Goal: Information Seeking & Learning: Learn about a topic

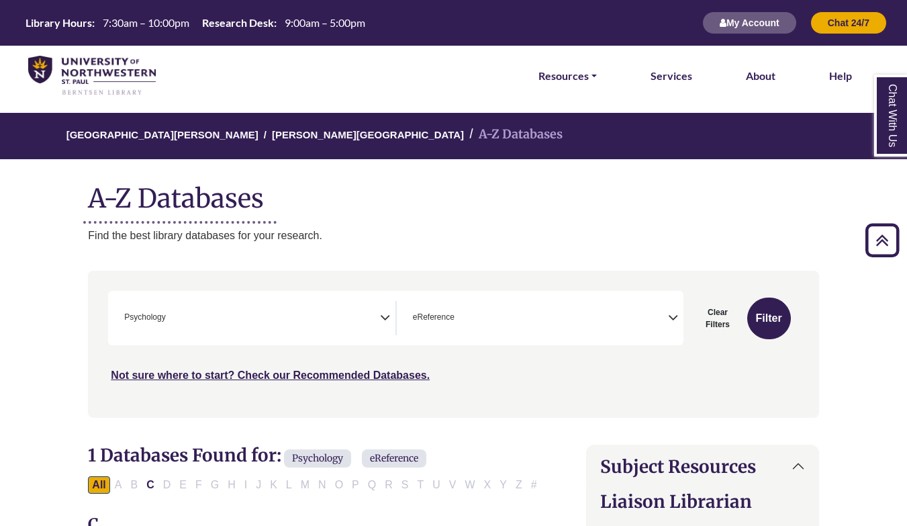
select select "*****"
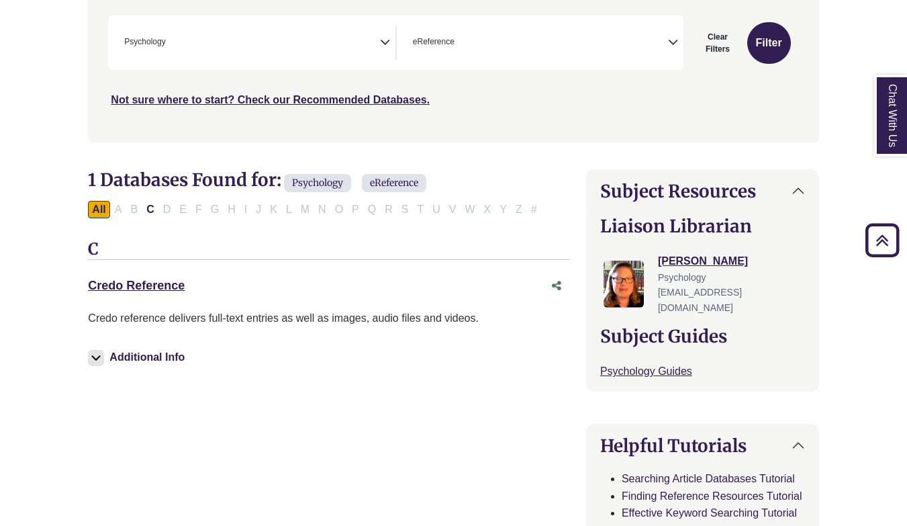
scroll to position [26, 0]
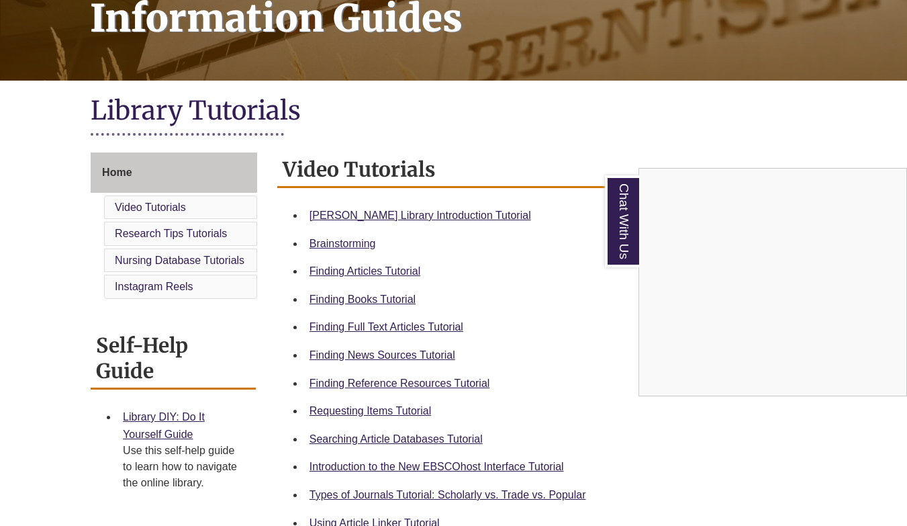
scroll to position [228, 0]
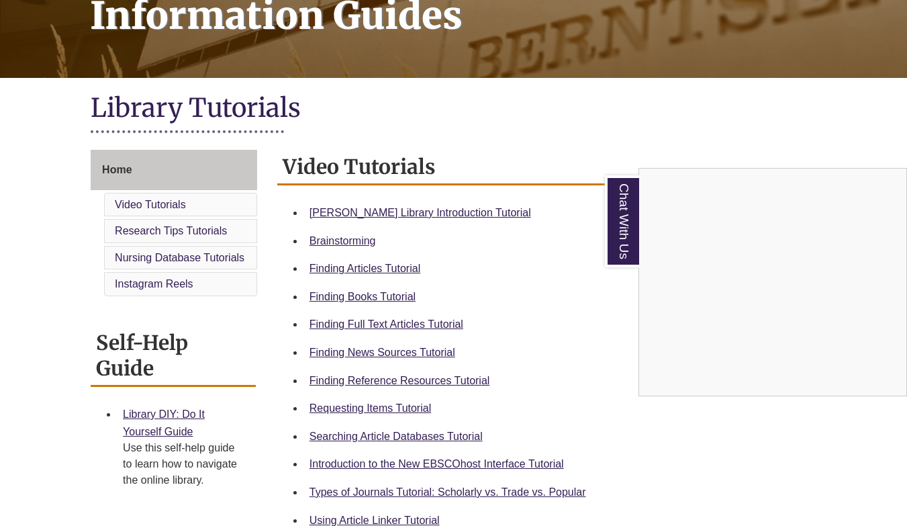
click at [345, 348] on div "Chat With Us" at bounding box center [453, 263] width 907 height 526
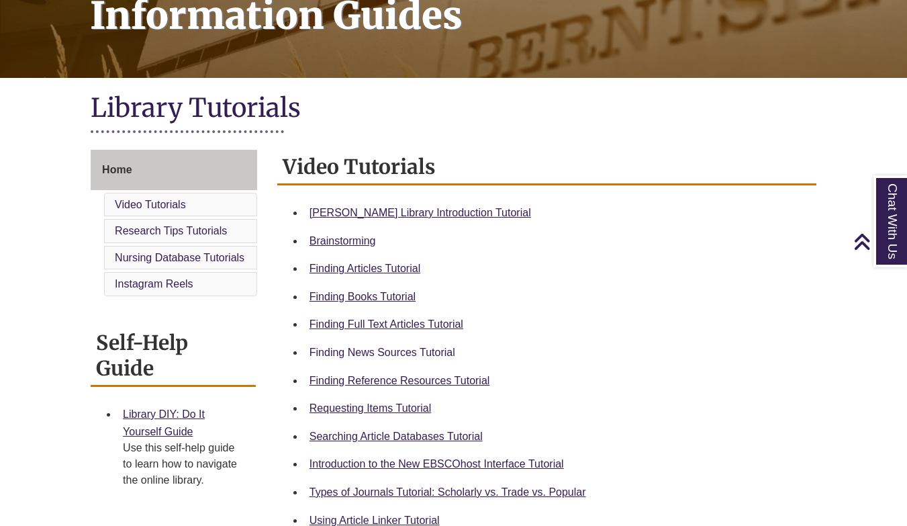
click at [415, 348] on link "Finding News Sources Tutorial" at bounding box center [382, 351] width 146 height 11
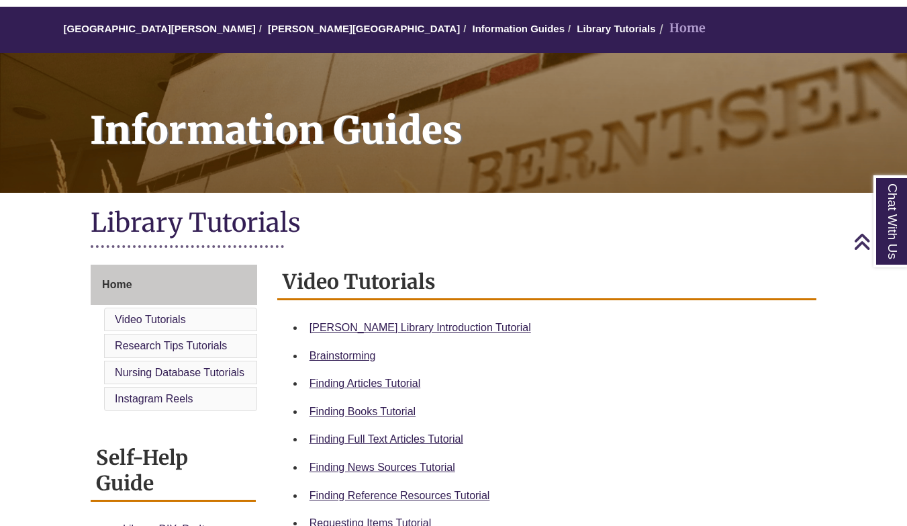
scroll to position [48, 0]
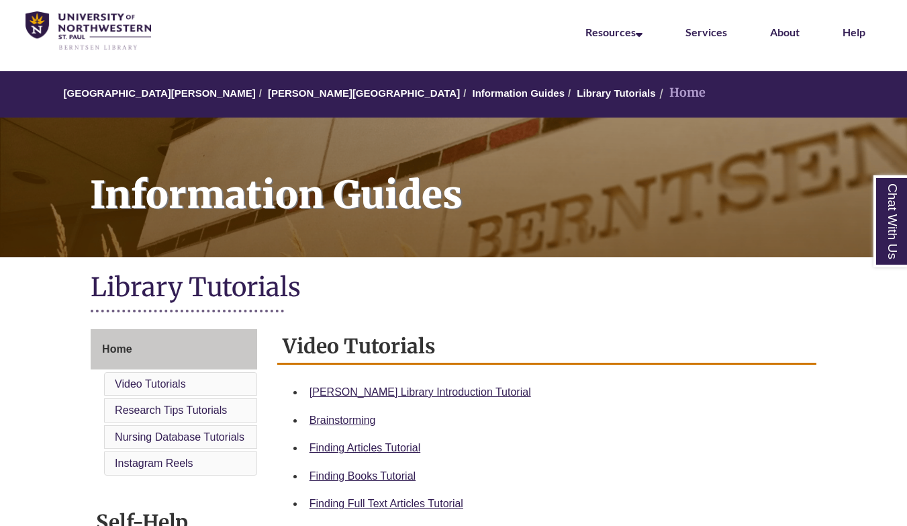
click at [81, 38] on img at bounding box center [89, 31] width 126 height 40
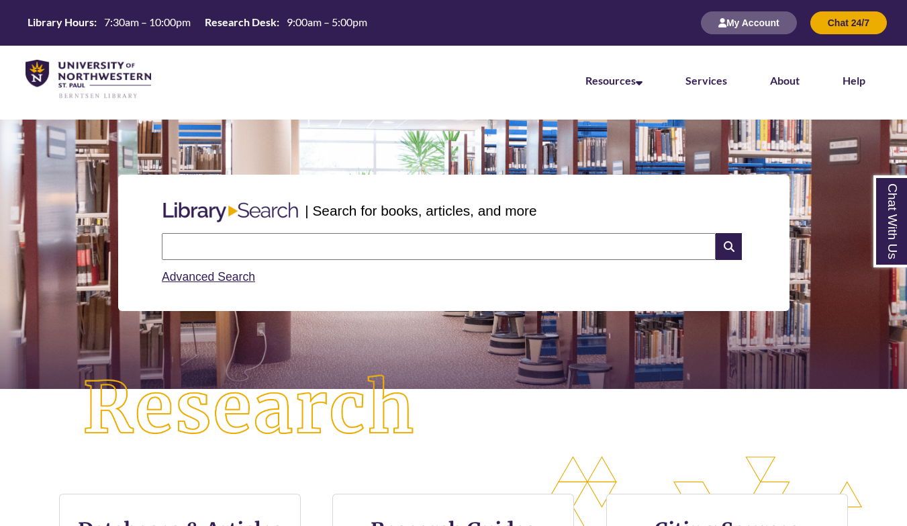
click at [240, 262] on div "Advanced Search" at bounding box center [453, 273] width 583 height 26
click at [240, 253] on input "text" at bounding box center [439, 246] width 554 height 27
type input "**********"
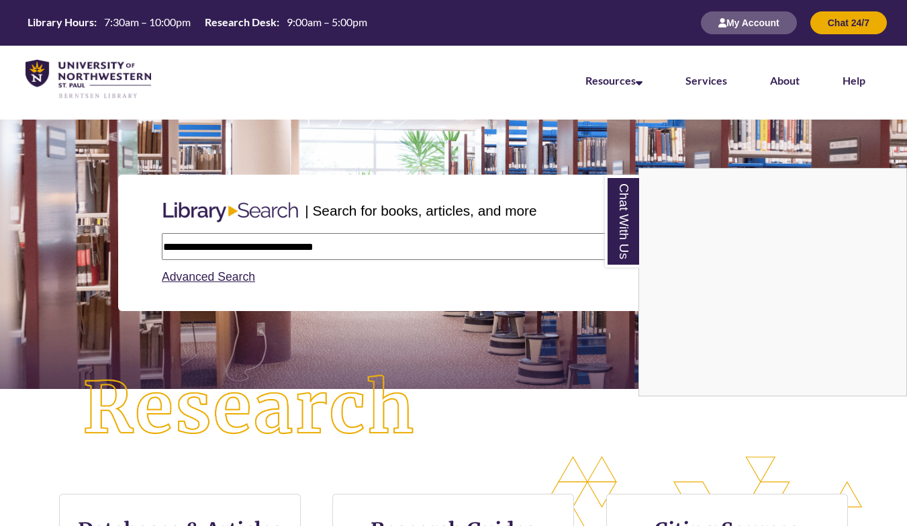
type input "**********"
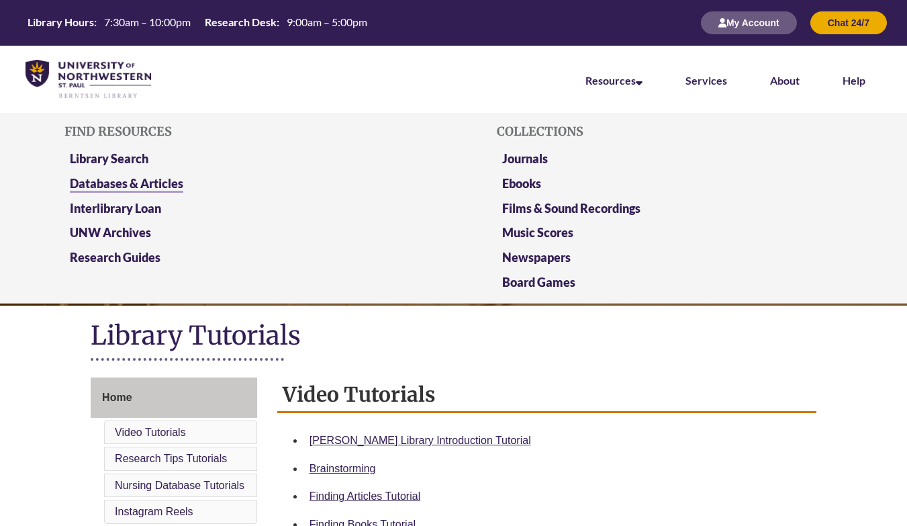
click at [126, 187] on link "Databases & Articles" at bounding box center [126, 184] width 113 height 17
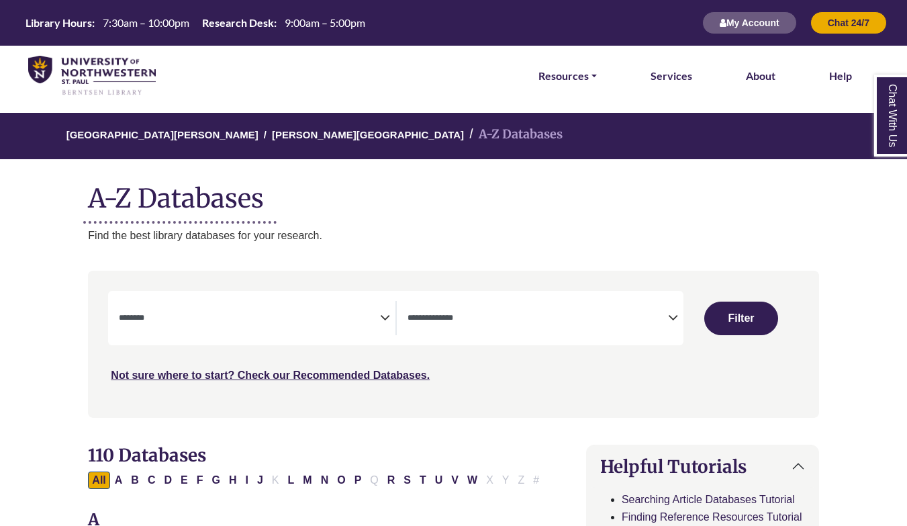
select select "Database Subject Filter"
select select "Database Types Filter"
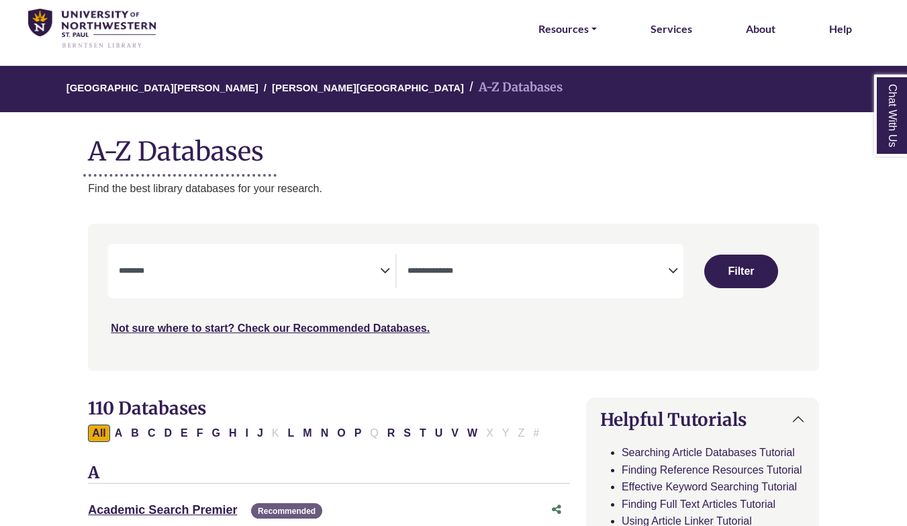
scroll to position [62, 0]
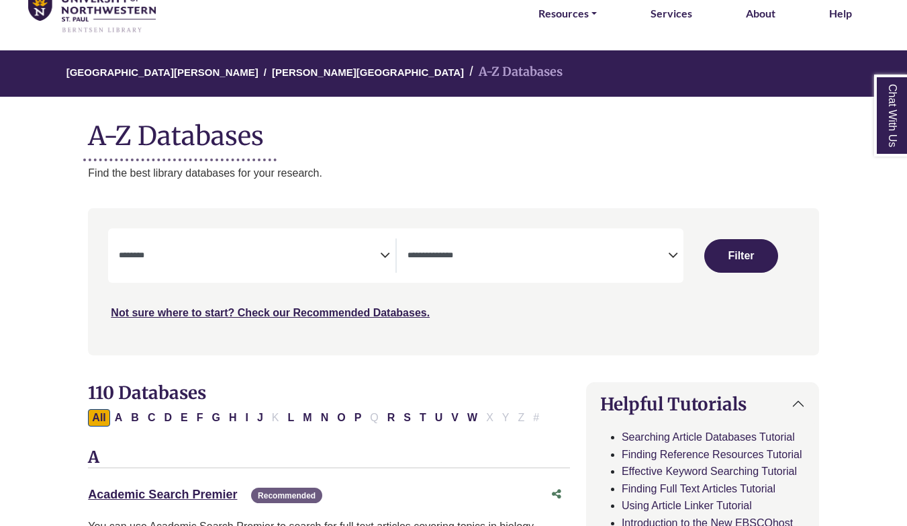
click at [317, 265] on span "Search filters" at bounding box center [249, 255] width 260 height 34
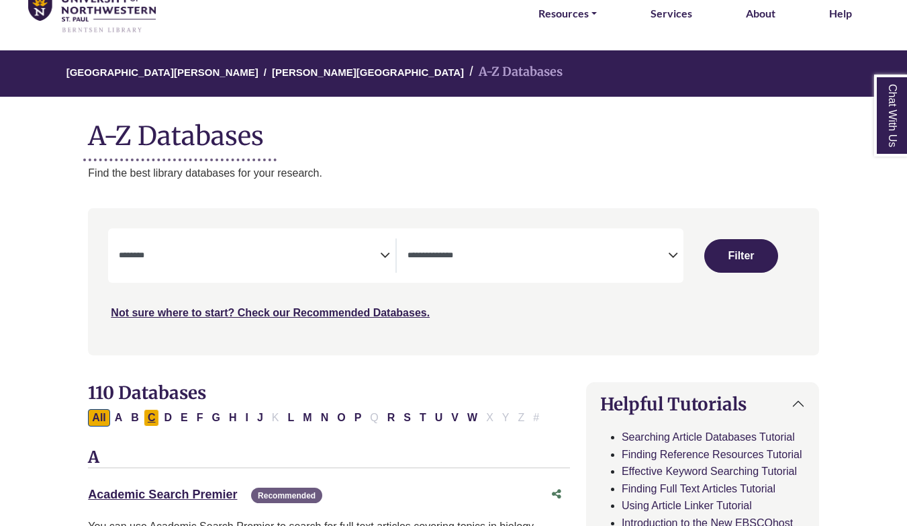
click at [151, 415] on button "C" at bounding box center [152, 417] width 16 height 17
select select "Database Subject Filter"
select select "Database Types Filter"
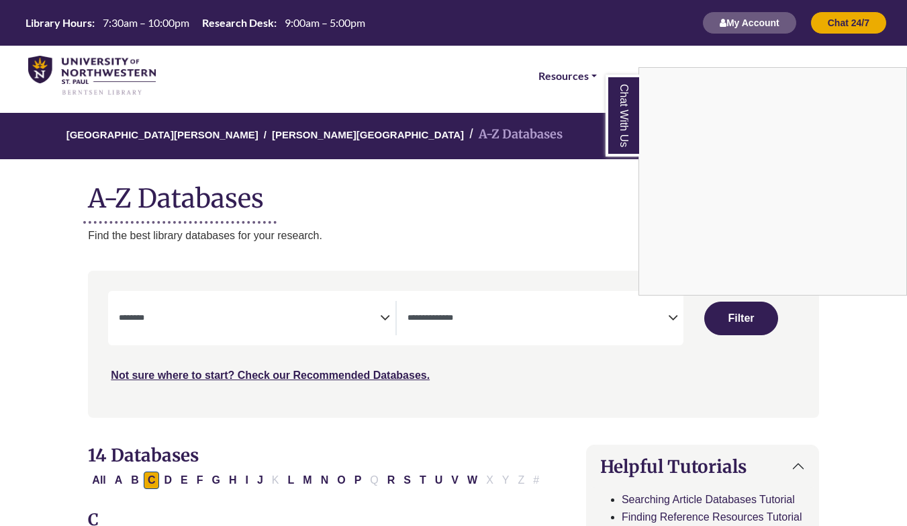
click at [242, 321] on div "Chat With Us" at bounding box center [453, 263] width 907 height 526
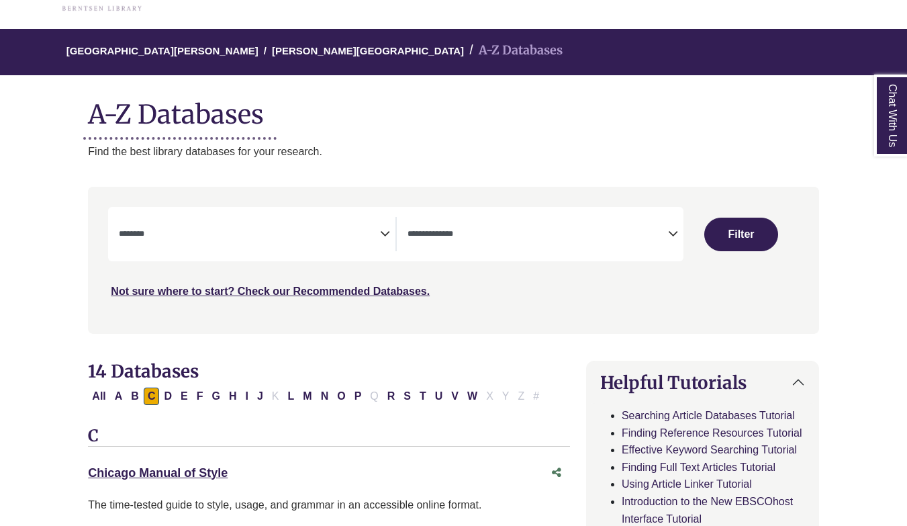
scroll to position [85, 0]
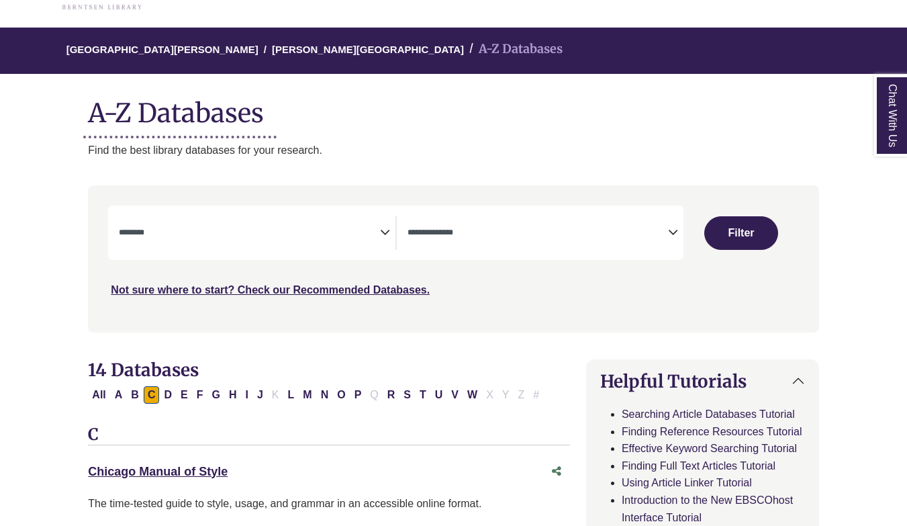
click at [371, 213] on div "**********" at bounding box center [395, 232] width 575 height 54
click at [385, 221] on icon "Search filters" at bounding box center [385, 230] width 10 height 20
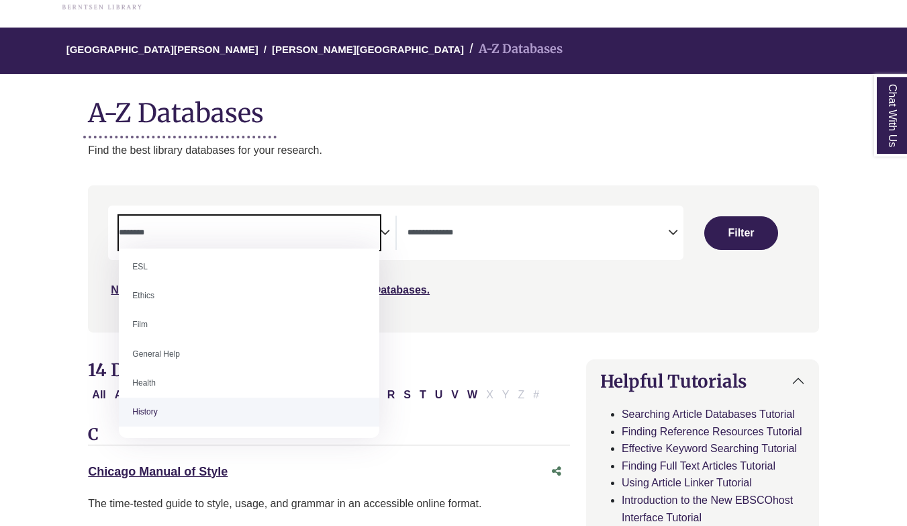
scroll to position [548, 0]
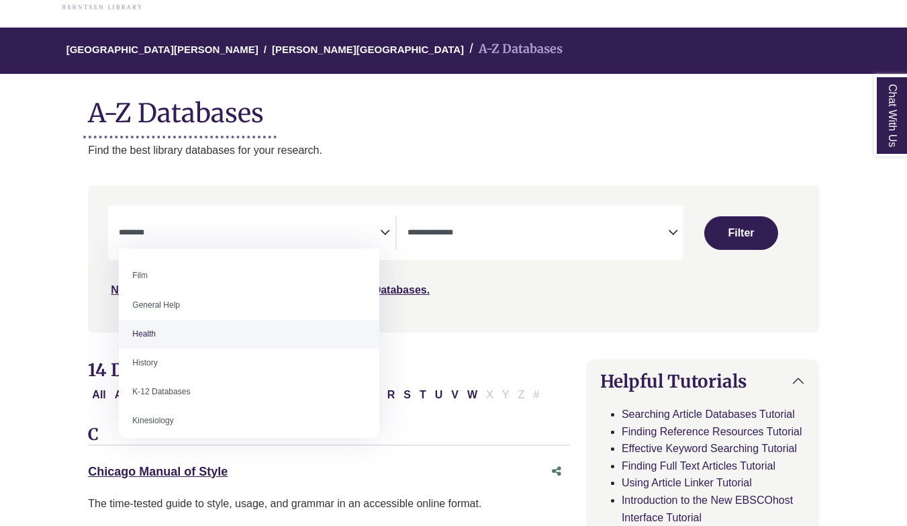
select select "*****"
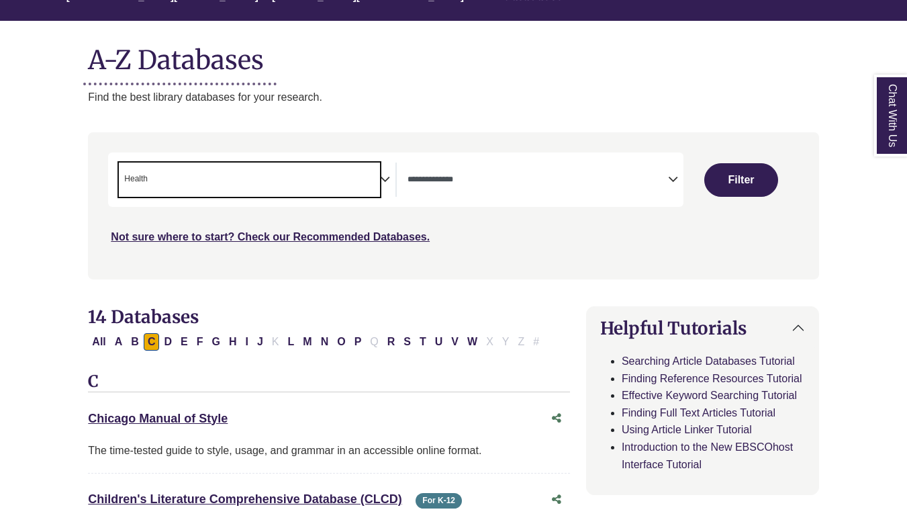
scroll to position [147, 0]
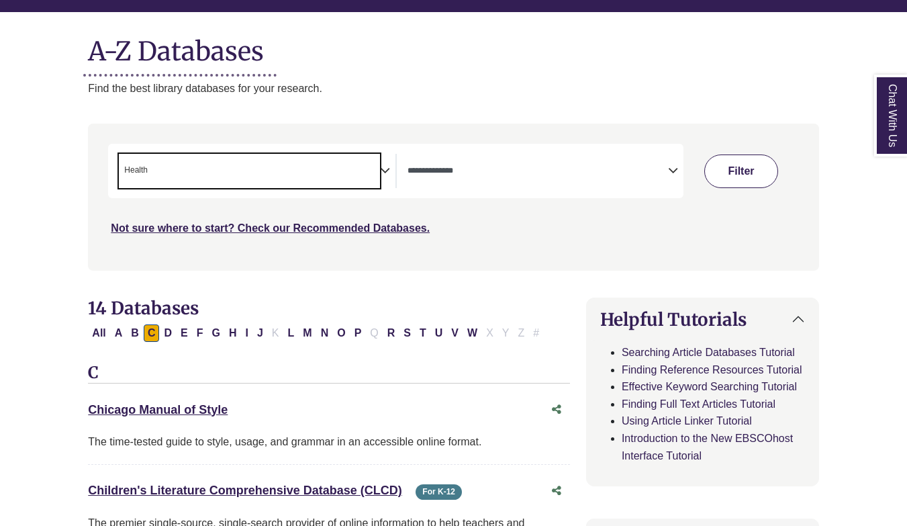
click at [758, 181] on button "Filter" at bounding box center [741, 171] width 74 height 34
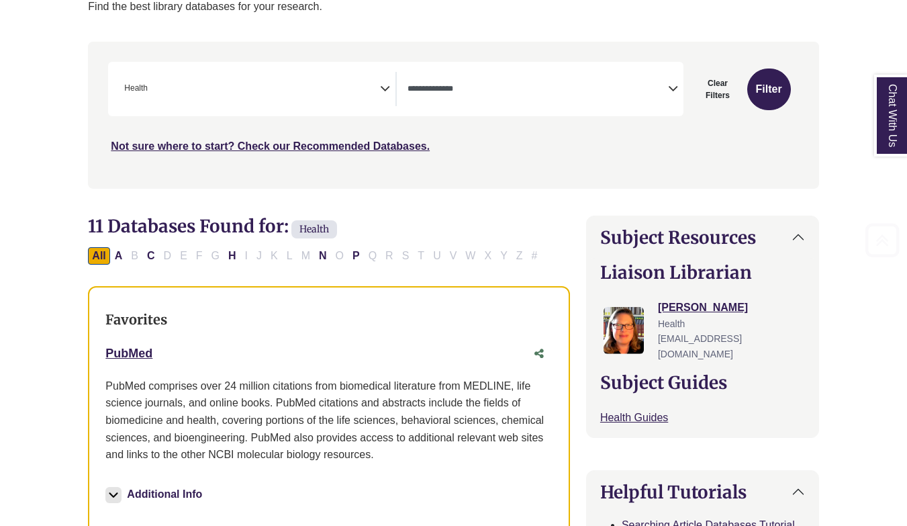
scroll to position [449, 0]
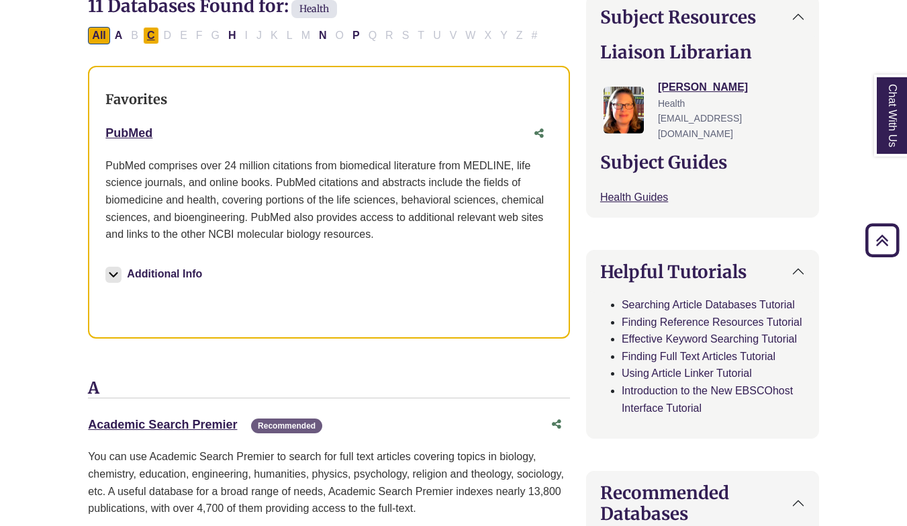
click at [156, 30] on button "C" at bounding box center [151, 35] width 16 height 17
select select "Database Types Filter"
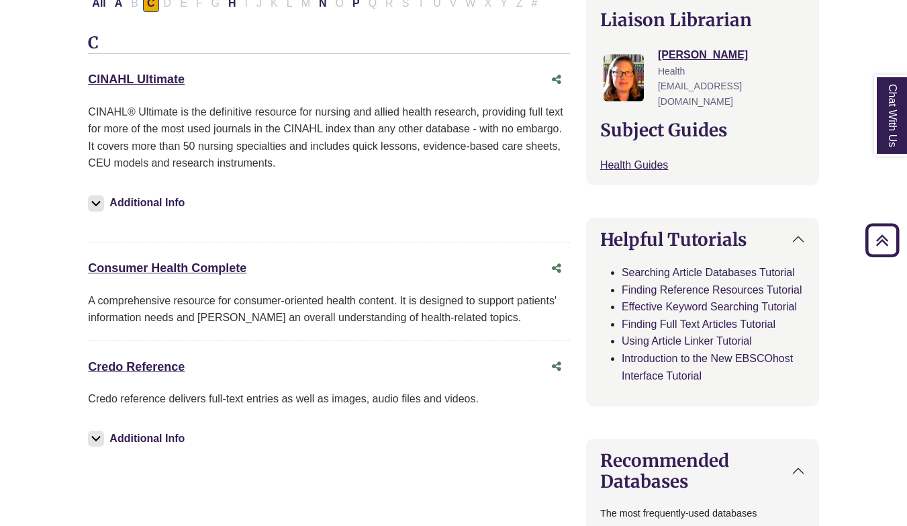
scroll to position [492, 0]
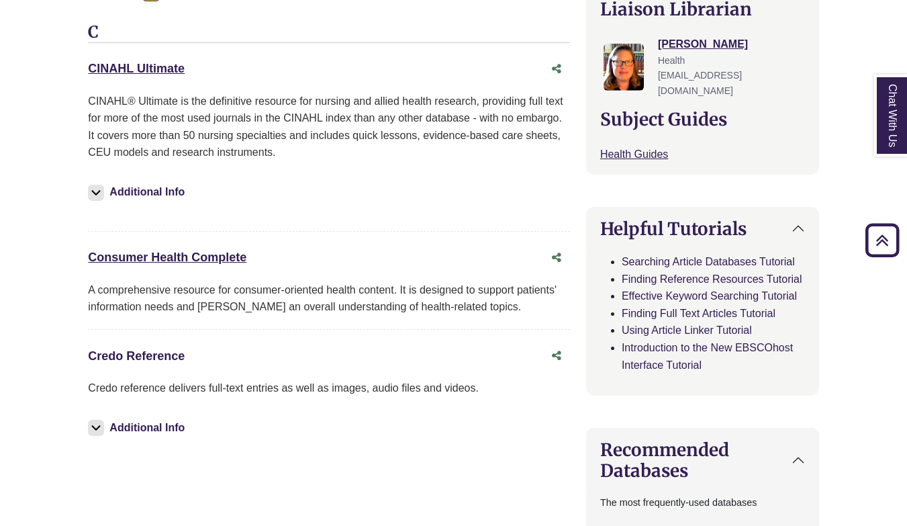
click at [158, 350] on link "Credo Reference This link opens in a new window" at bounding box center [136, 355] width 97 height 13
